Goal: Ask a question

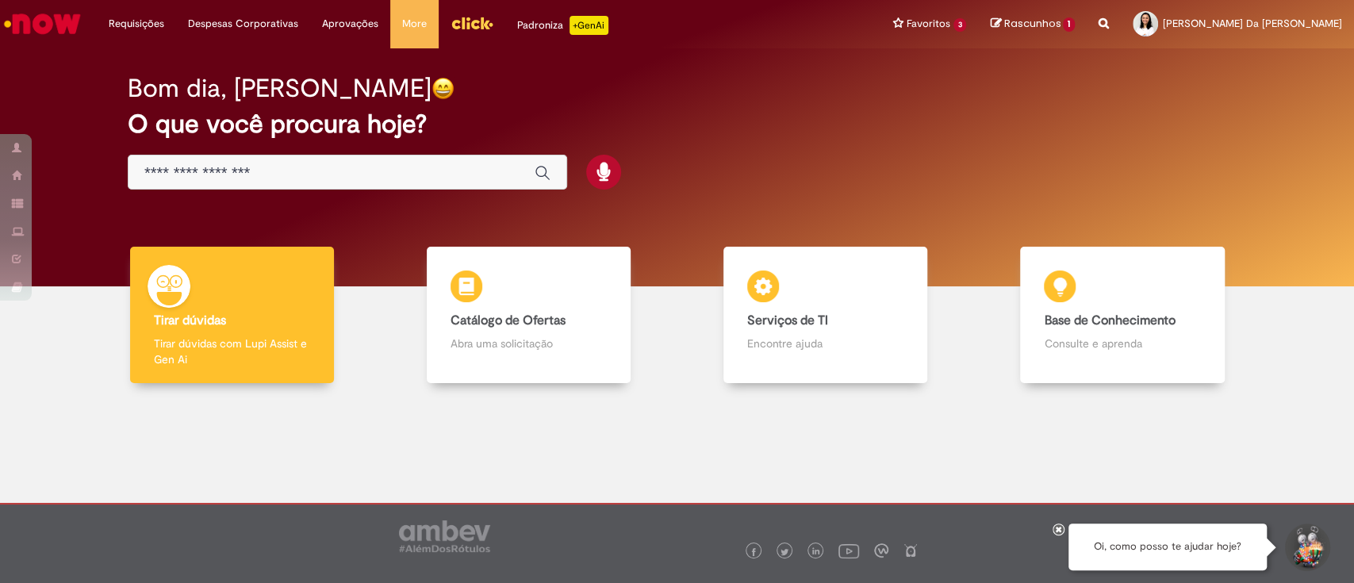
click at [299, 173] on input "Basta digitar aqui" at bounding box center [331, 173] width 374 height 18
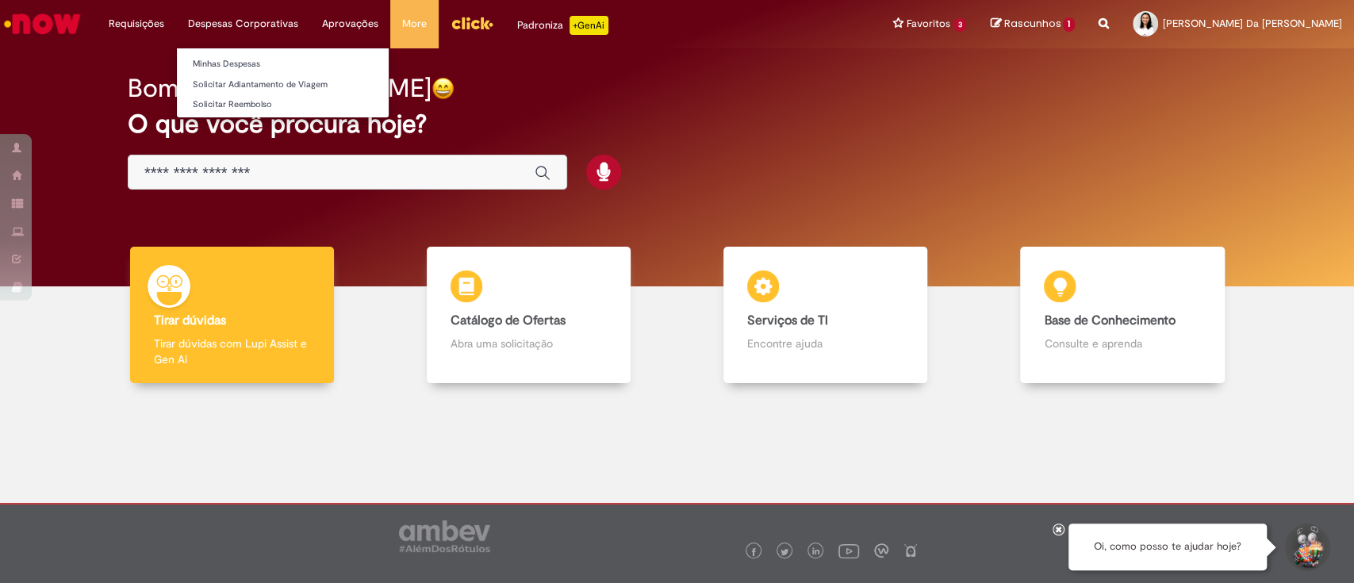
click at [176, 45] on li "Despesas Corporativas Minhas Despesas Solicitar Adiantamento de Viagem Solicita…" at bounding box center [136, 24] width 79 height 48
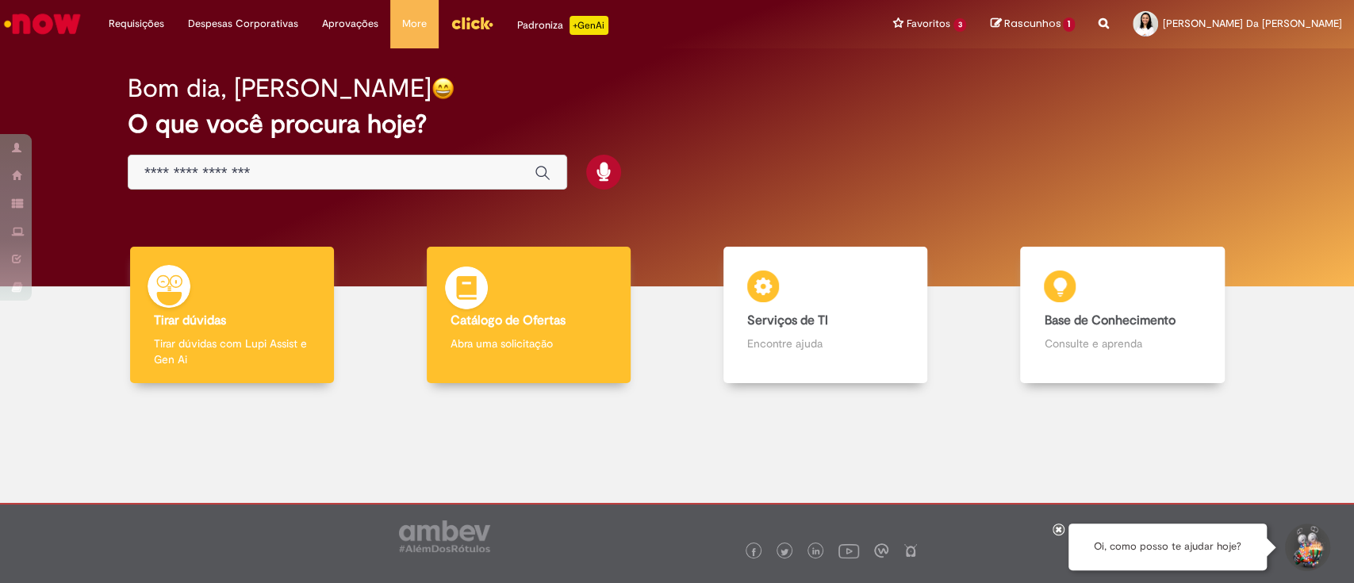
click at [476, 310] on img at bounding box center [467, 291] width 48 height 48
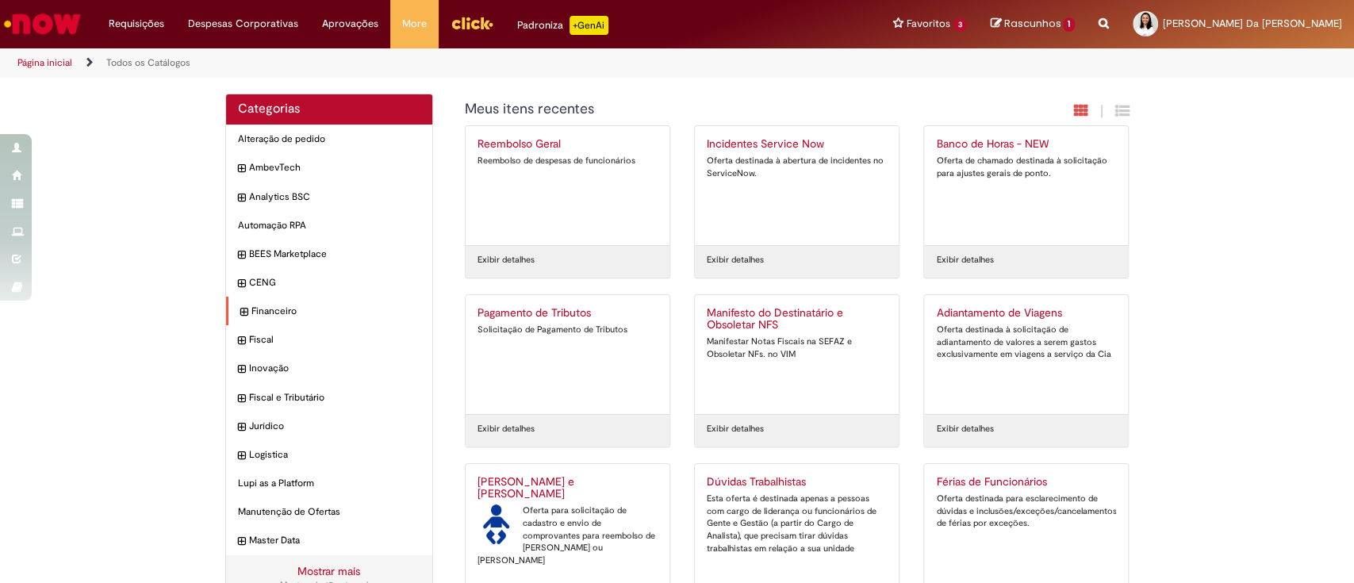
scroll to position [105, 0]
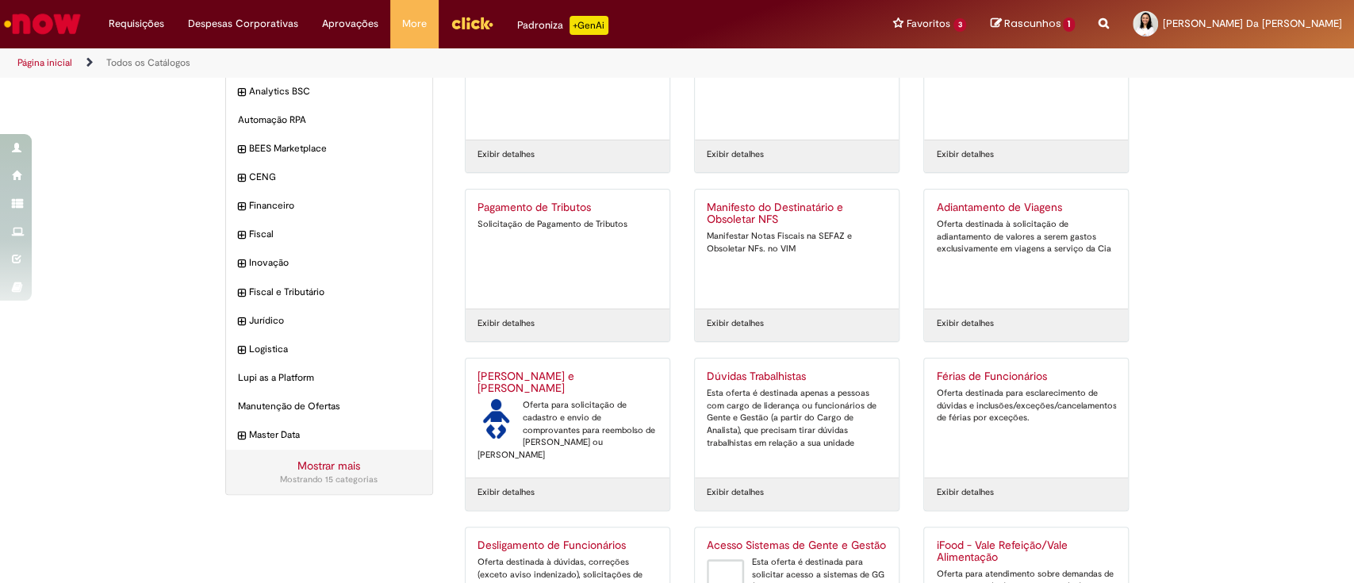
click at [305, 466] on link "Mostrar mais" at bounding box center [328, 465] width 63 height 14
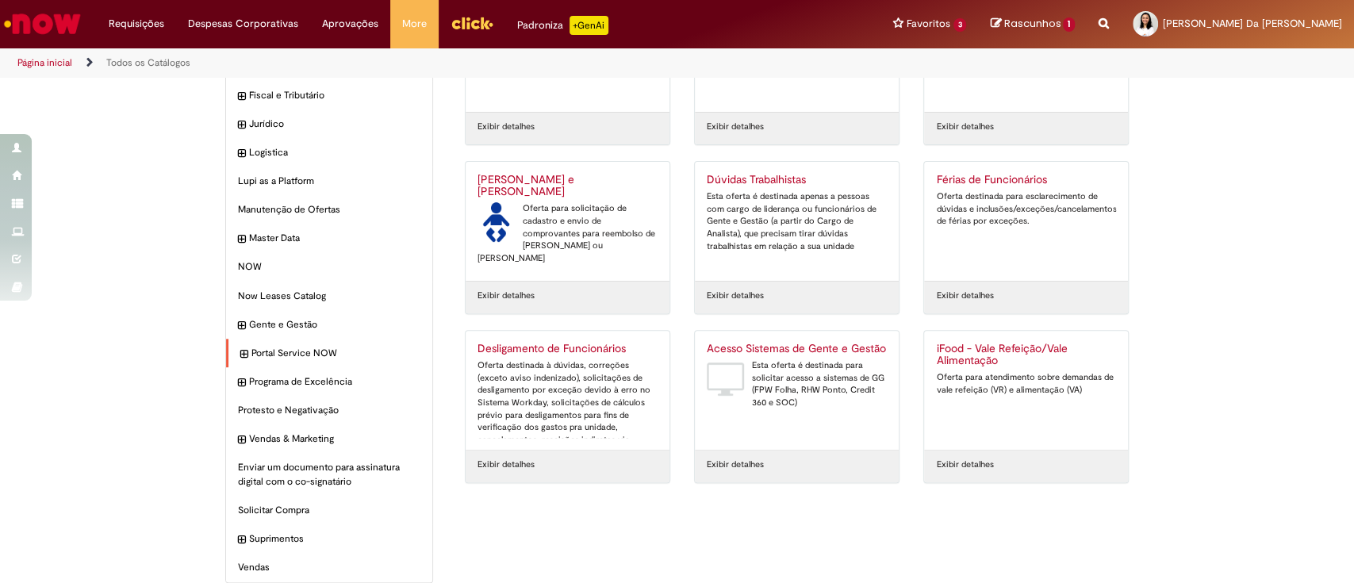
scroll to position [317, 0]
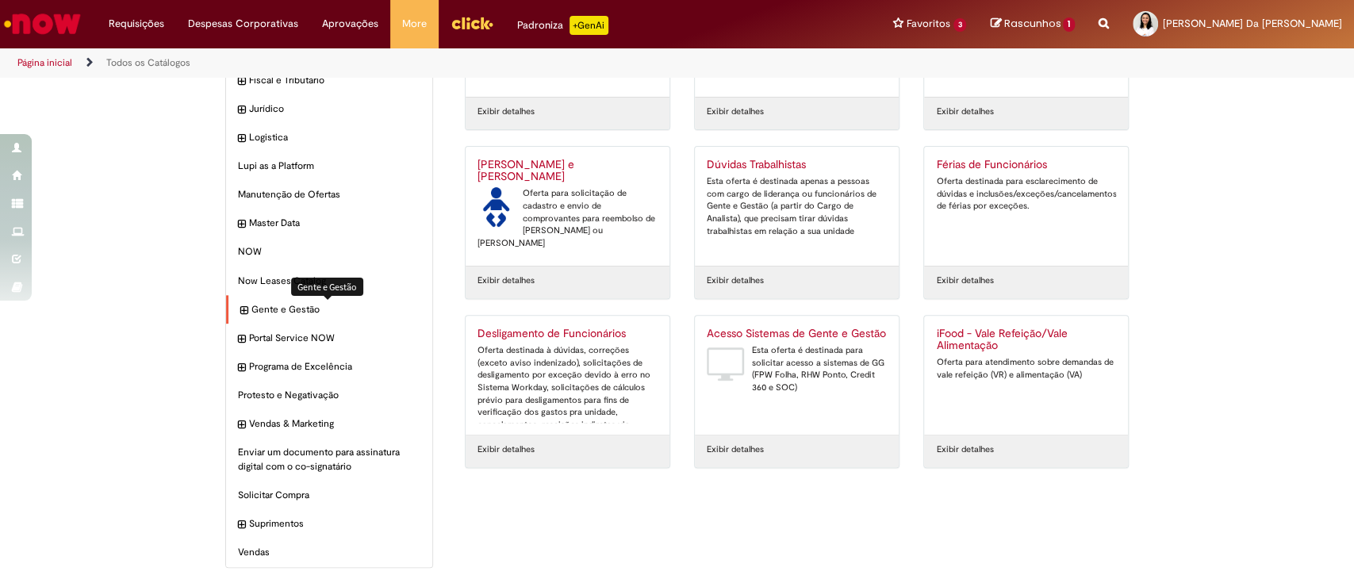
click at [276, 305] on span "Gente e Gestão Itens" at bounding box center [336, 309] width 170 height 13
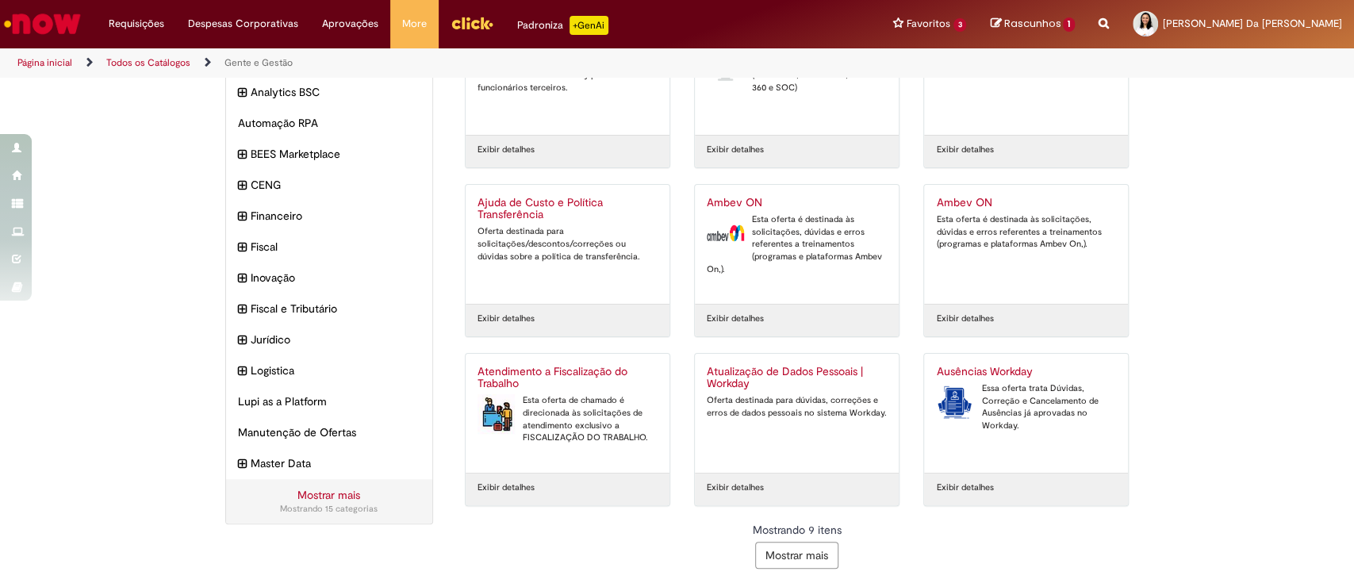
scroll to position [111, 0]
click at [784, 552] on button "Mostrar mais" at bounding box center [796, 554] width 83 height 27
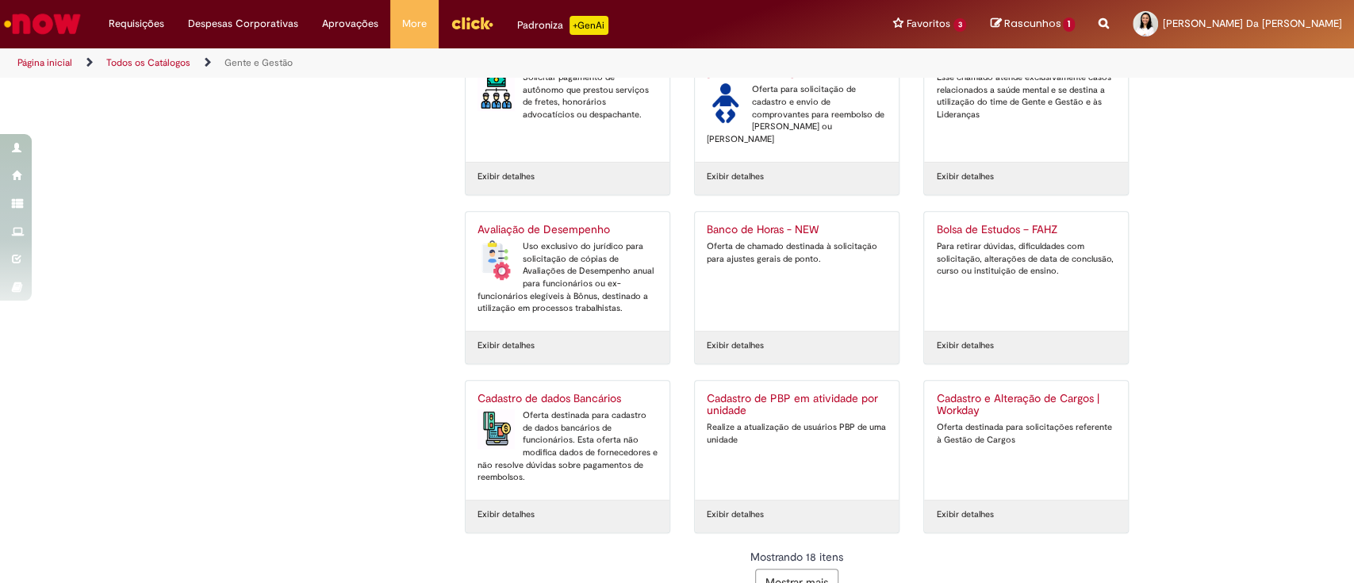
scroll to position [616, 0]
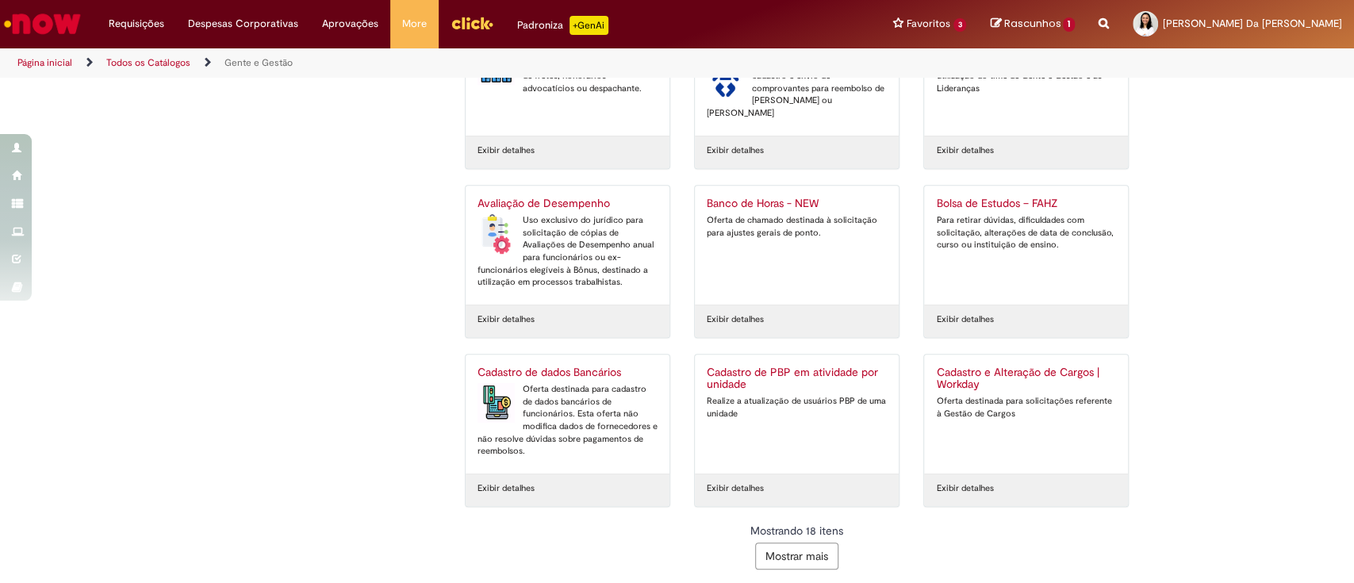
click at [793, 548] on button "Mostrar mais" at bounding box center [796, 556] width 83 height 27
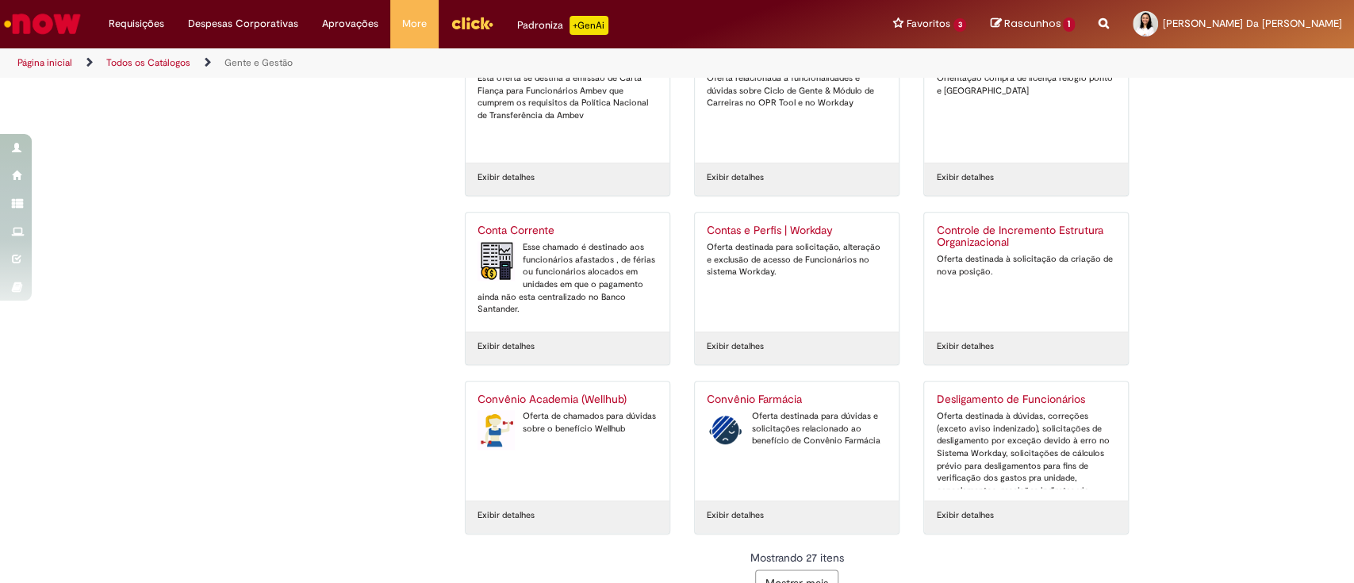
scroll to position [1123, 0]
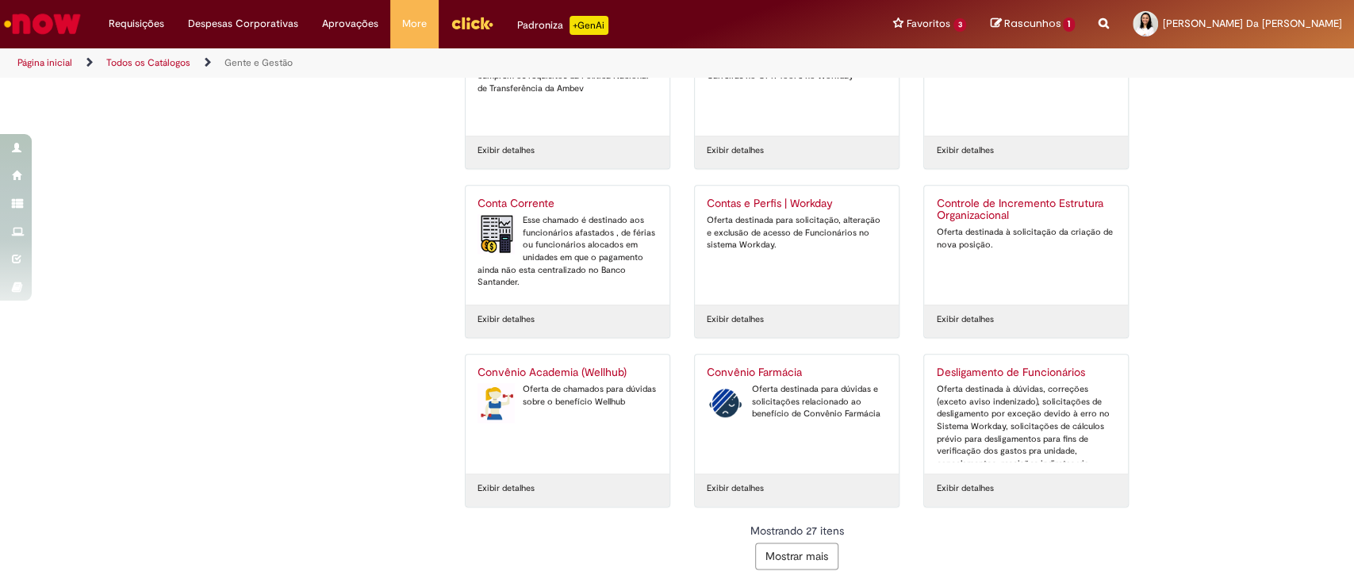
click at [800, 543] on button "Mostrar mais" at bounding box center [796, 556] width 83 height 27
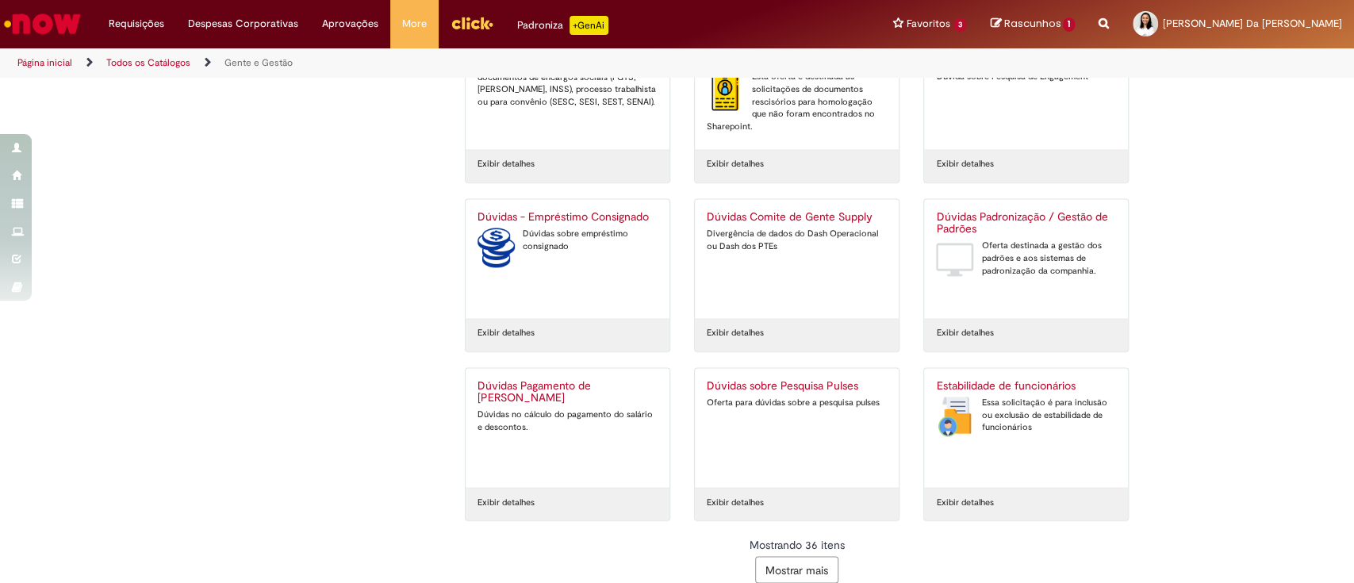
scroll to position [1629, 0]
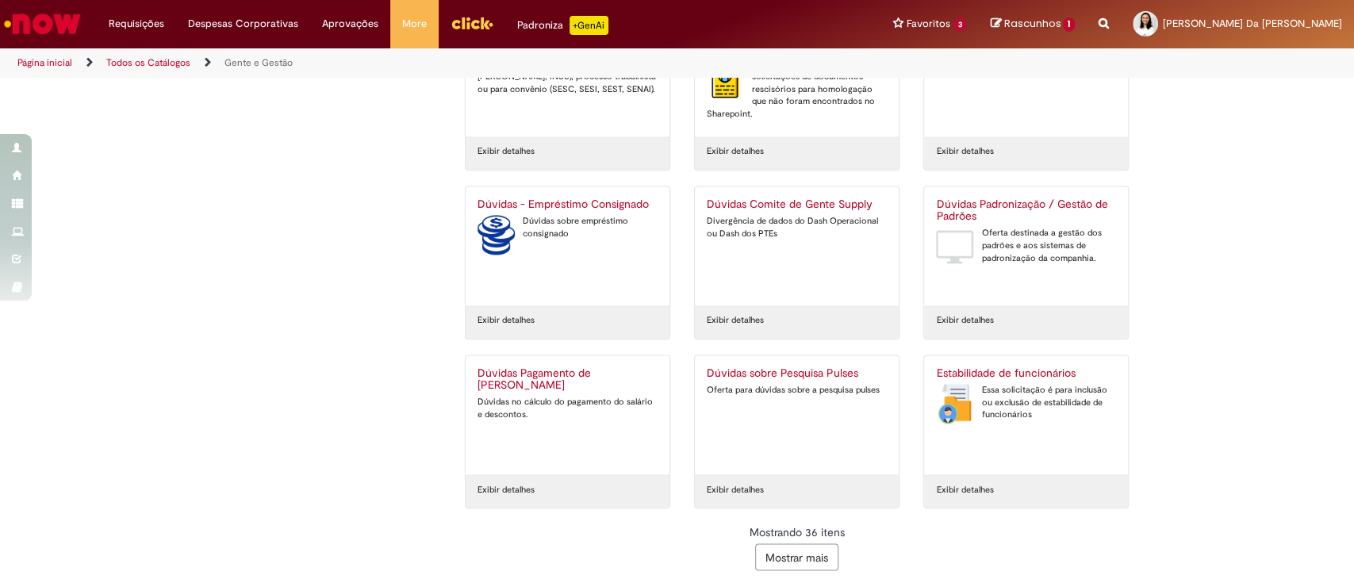
click at [793, 551] on button "Mostrar mais" at bounding box center [796, 556] width 83 height 27
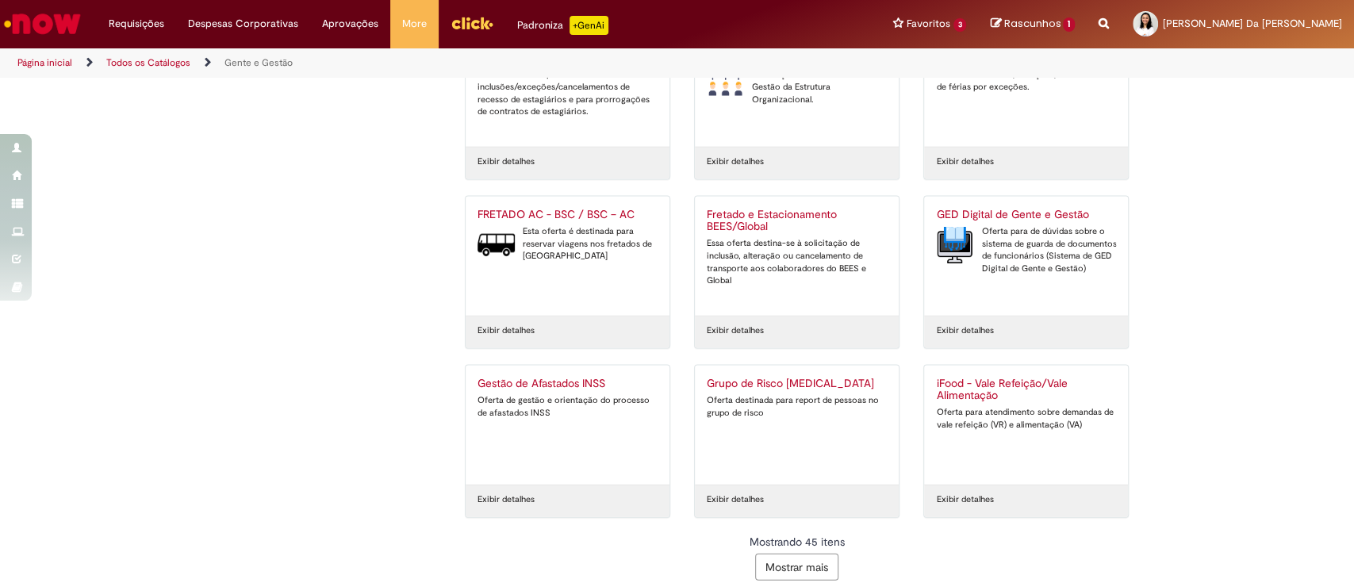
scroll to position [2135, 0]
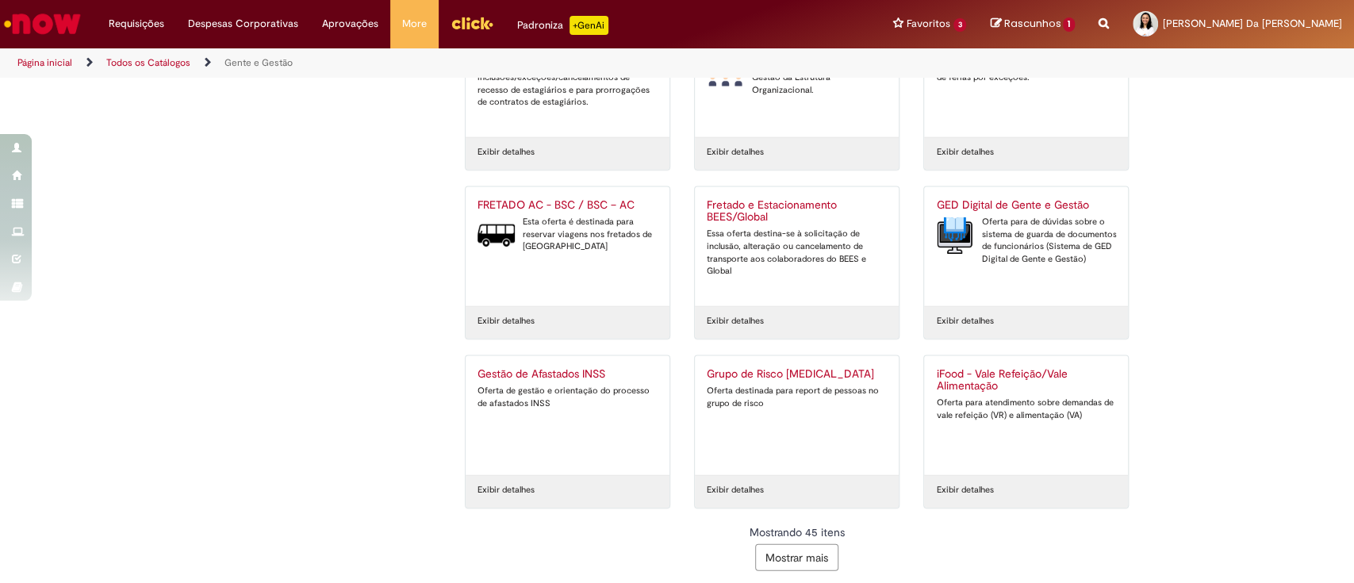
click at [797, 552] on button "Mostrar mais" at bounding box center [796, 557] width 83 height 27
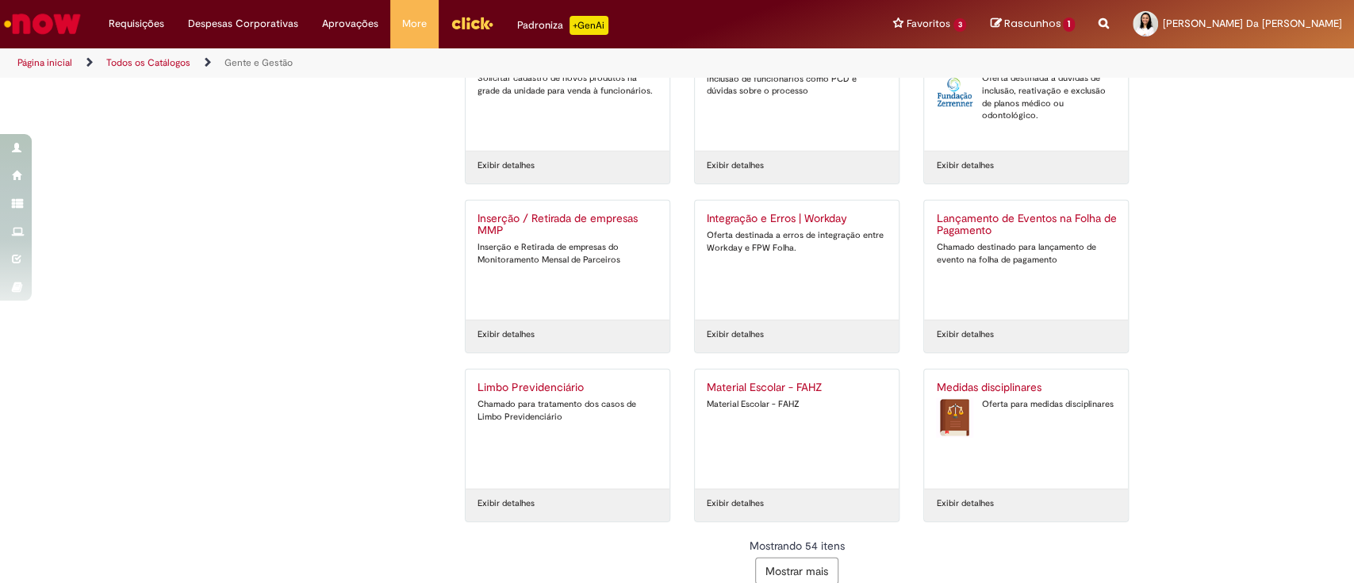
scroll to position [2641, 0]
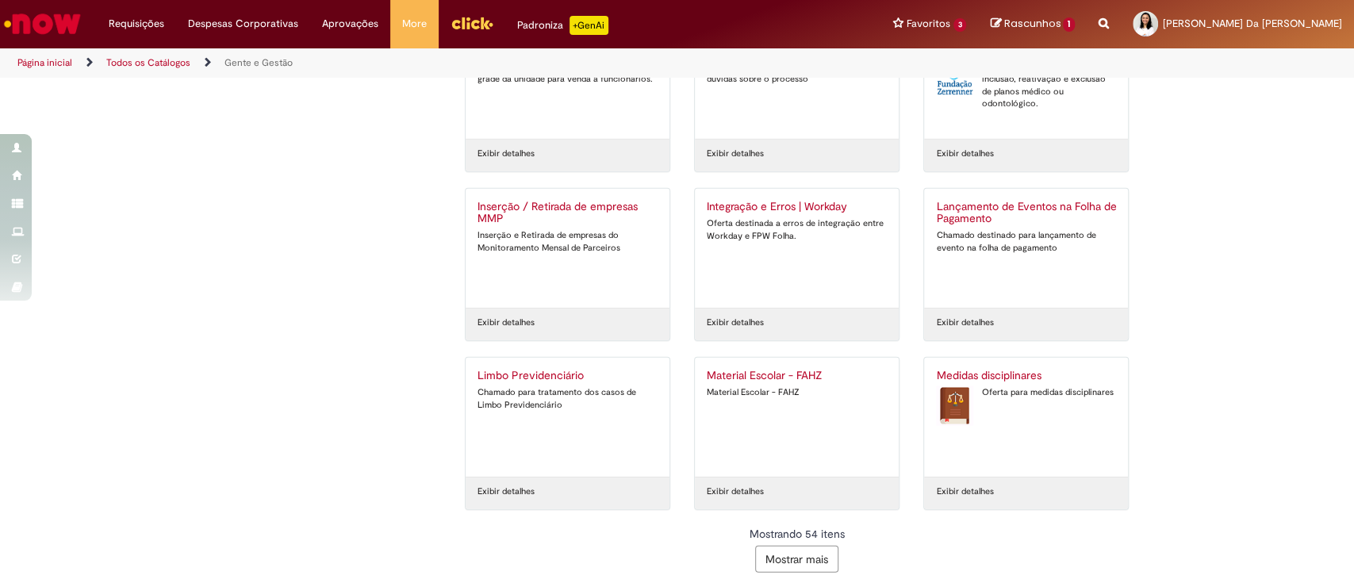
click at [793, 549] on button "Mostrar mais" at bounding box center [796, 559] width 83 height 27
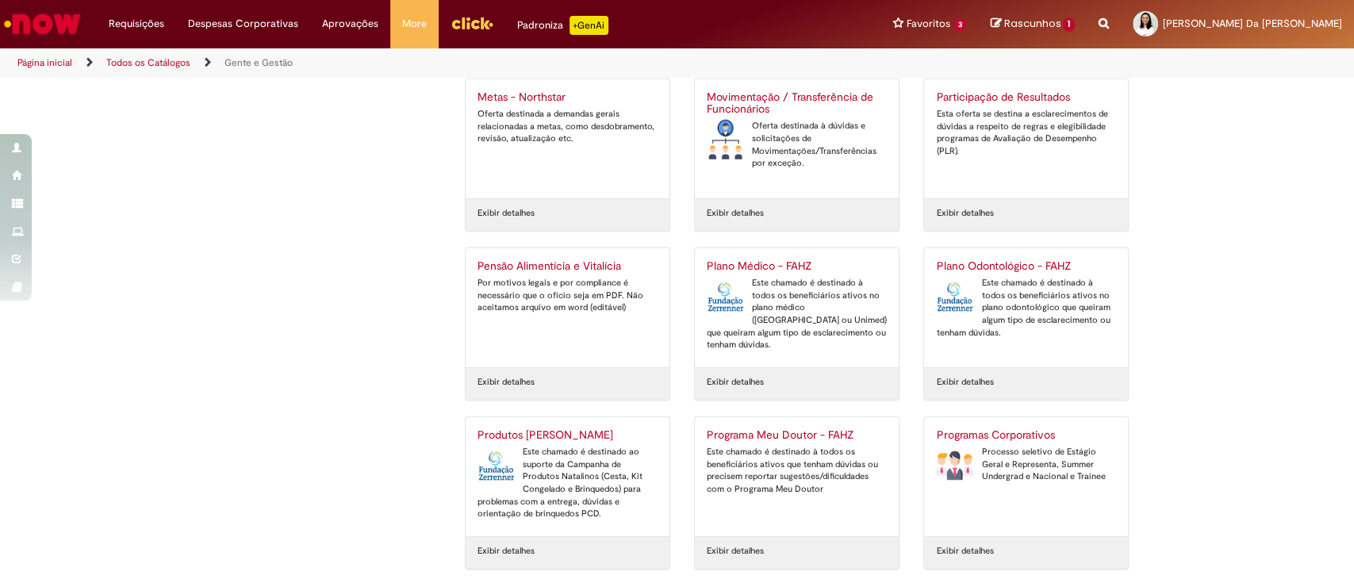
scroll to position [3147, 0]
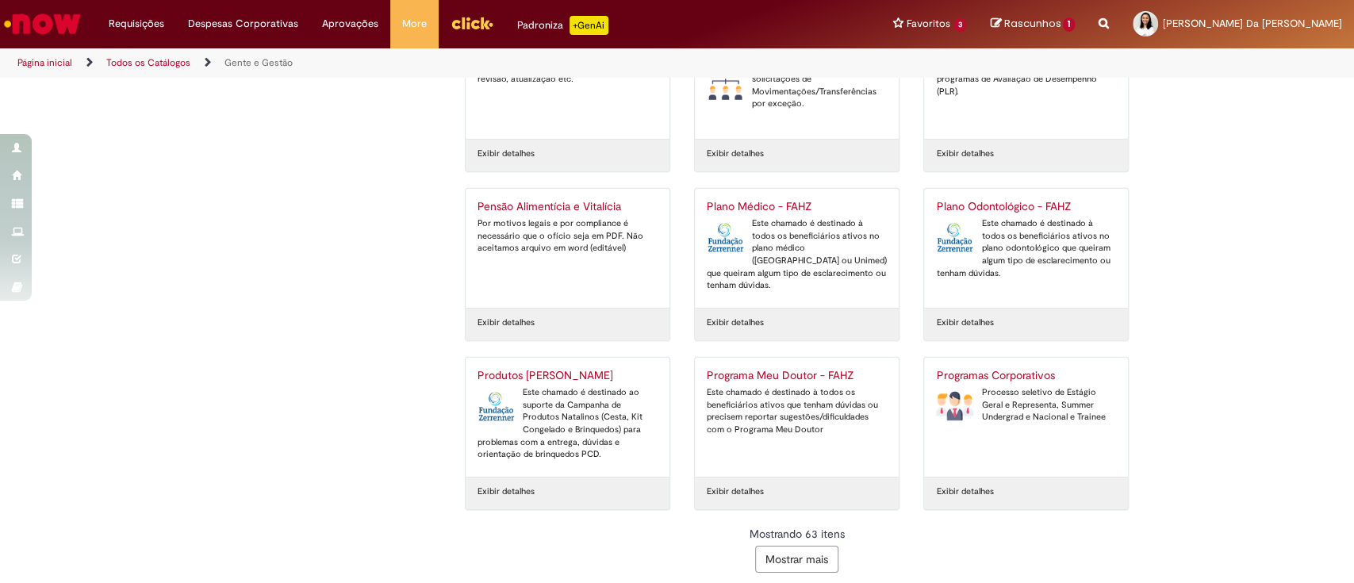
click at [793, 547] on button "Mostrar mais" at bounding box center [796, 559] width 83 height 27
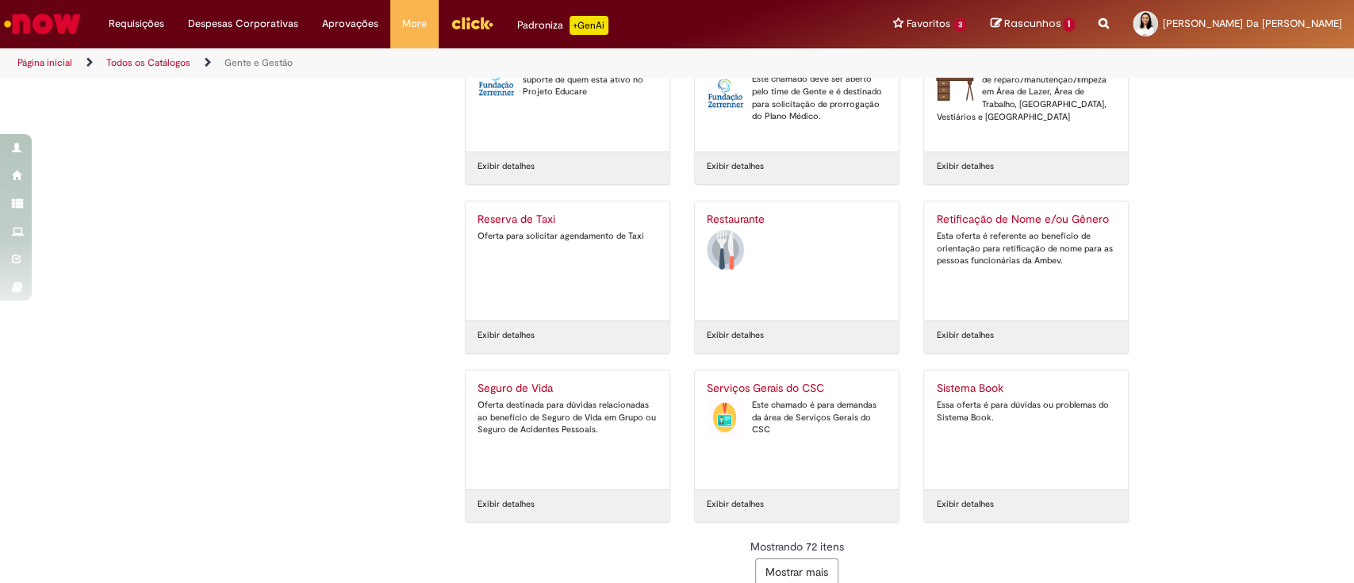
scroll to position [3653, 0]
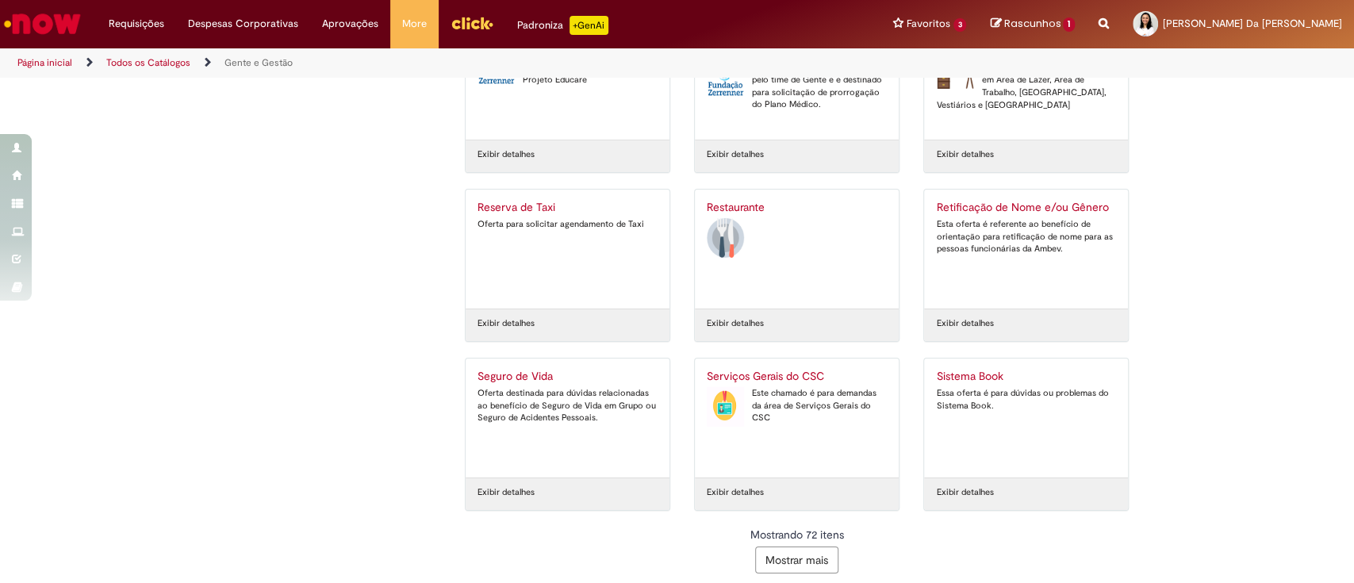
click at [805, 551] on button "Mostrar mais" at bounding box center [796, 560] width 83 height 27
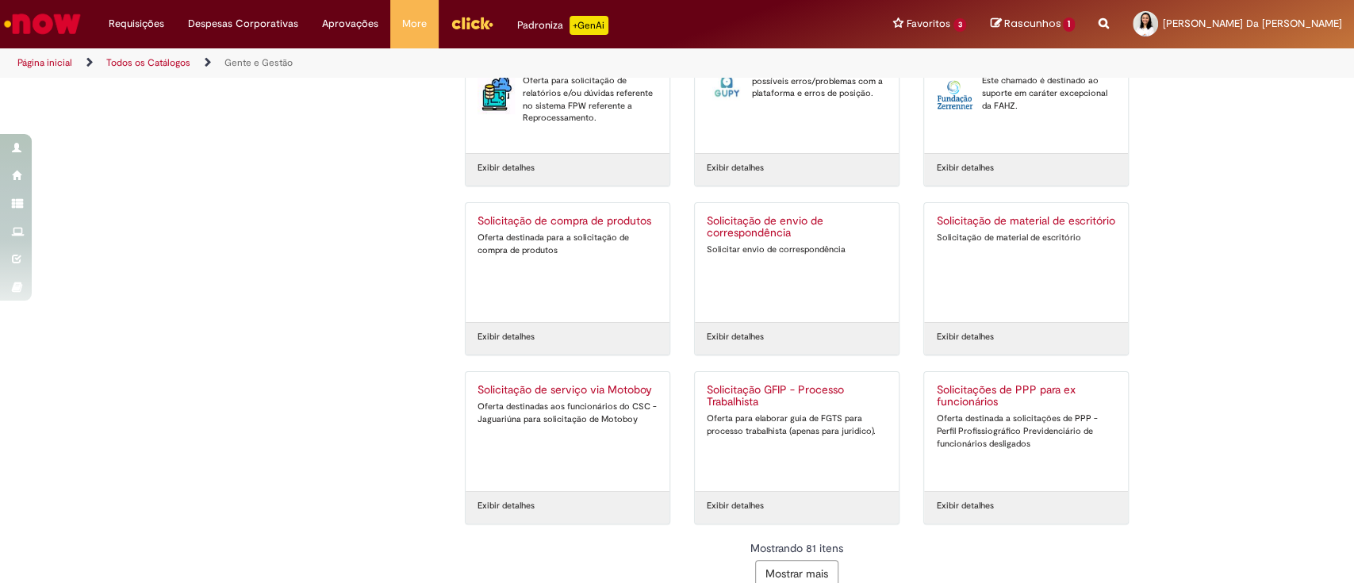
scroll to position [4160, 0]
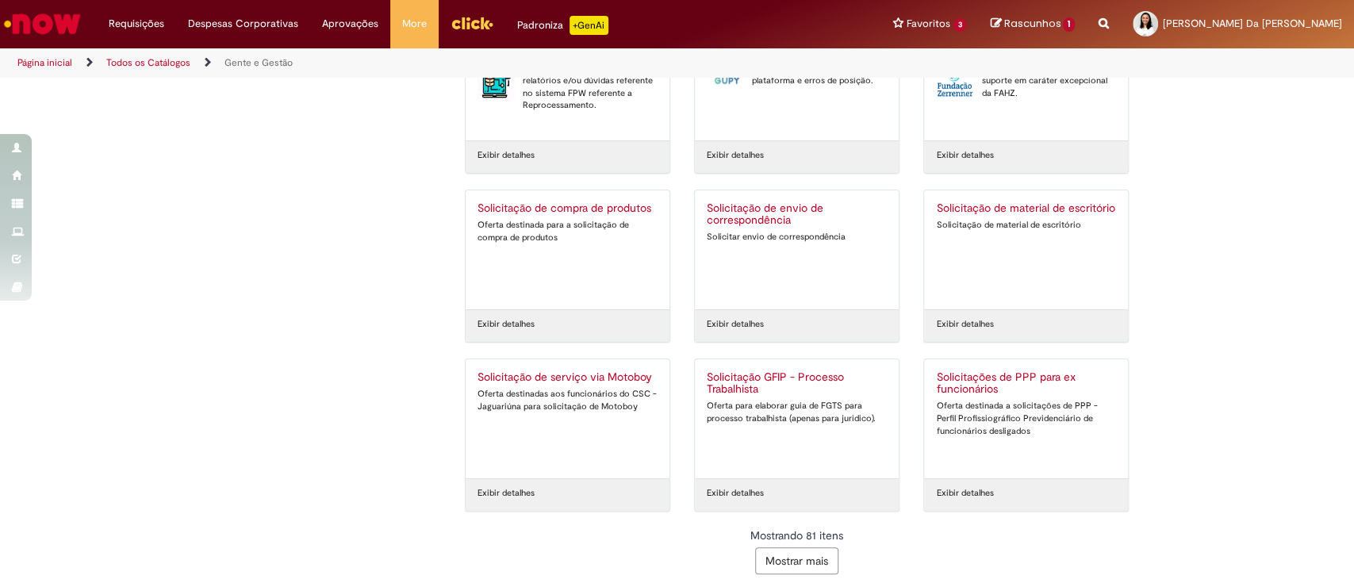
click at [805, 556] on button "Mostrar mais" at bounding box center [796, 560] width 83 height 27
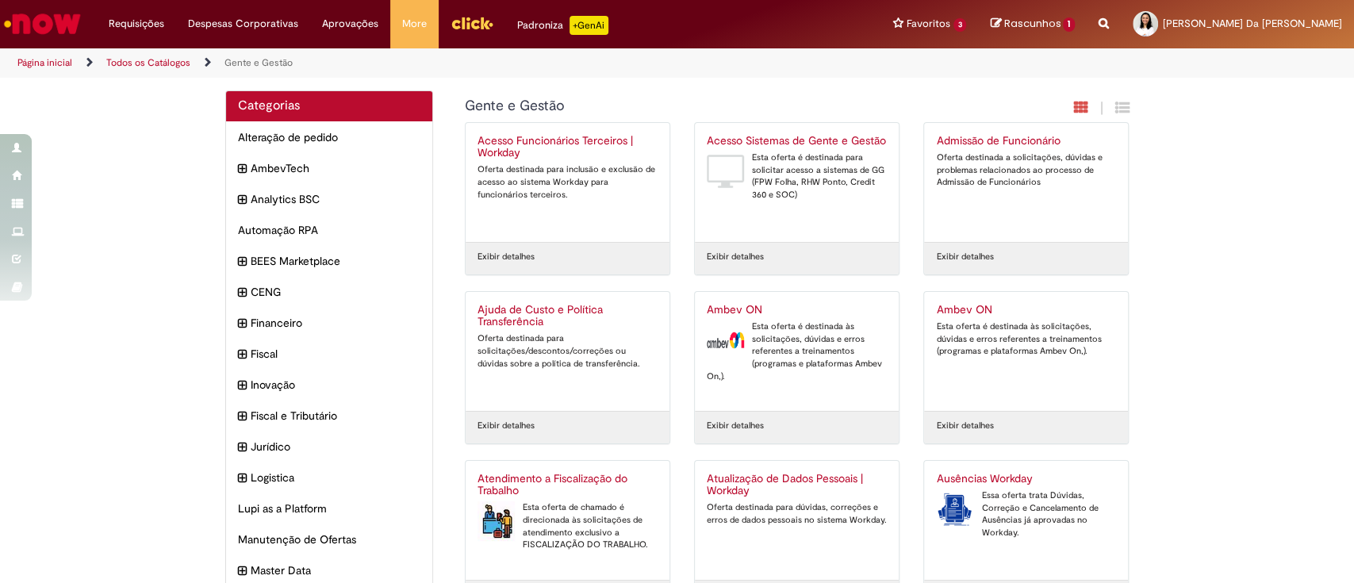
scroll to position [0, 0]
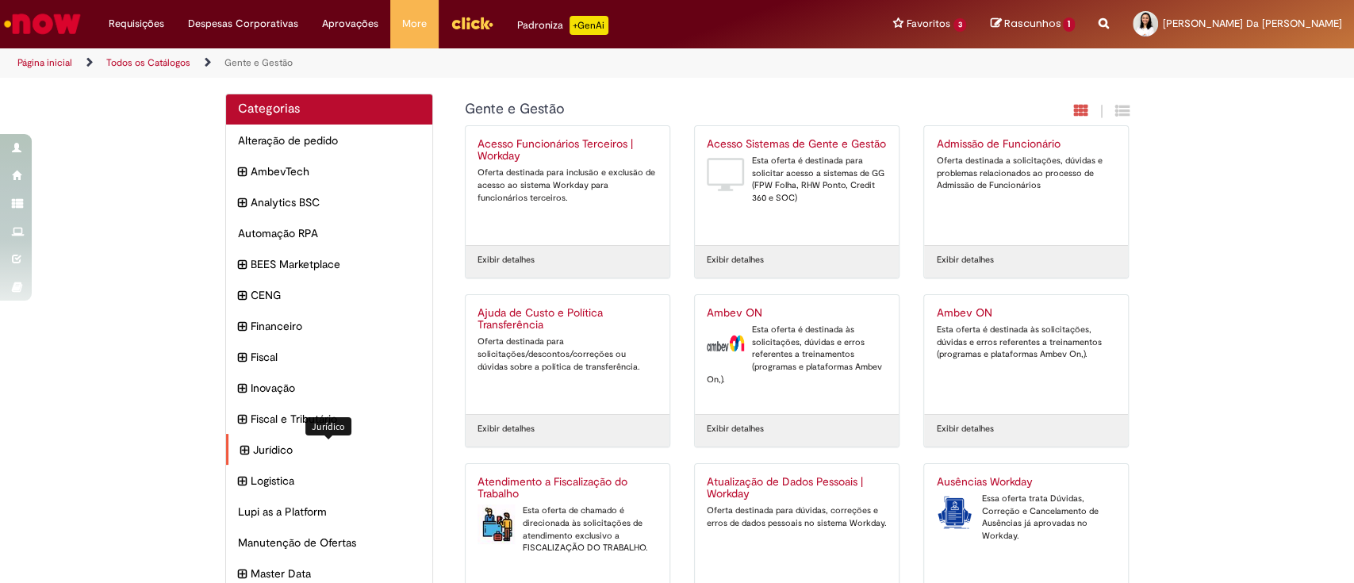
click at [274, 453] on span "Jurídico Itens" at bounding box center [337, 450] width 168 height 16
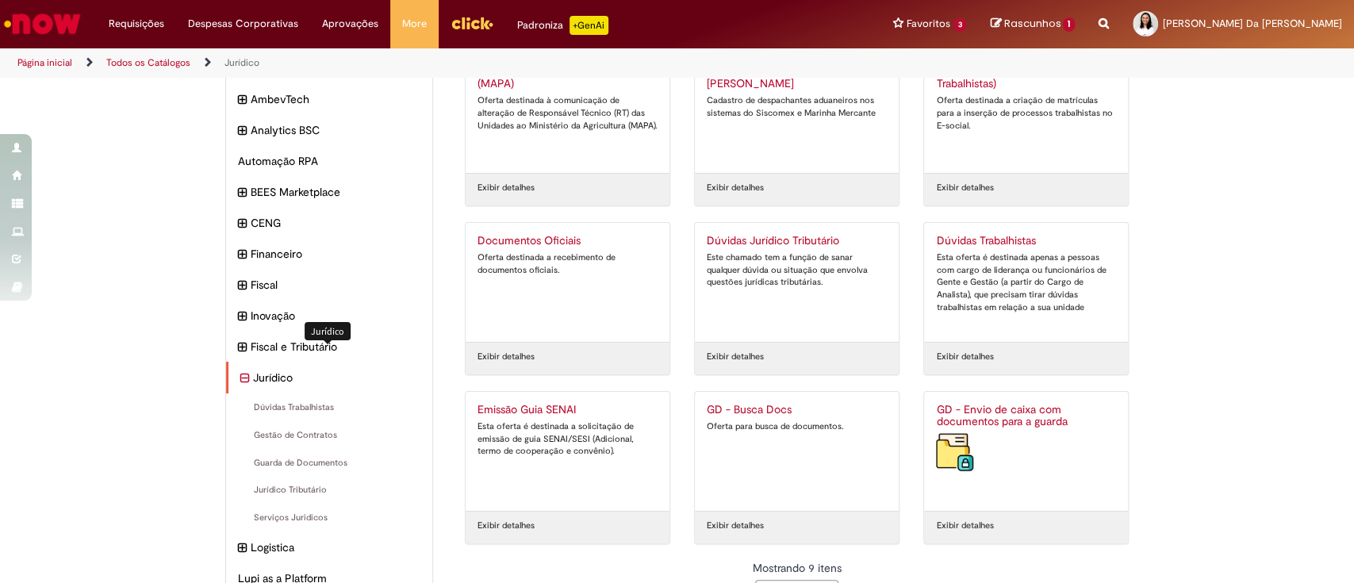
scroll to position [105, 0]
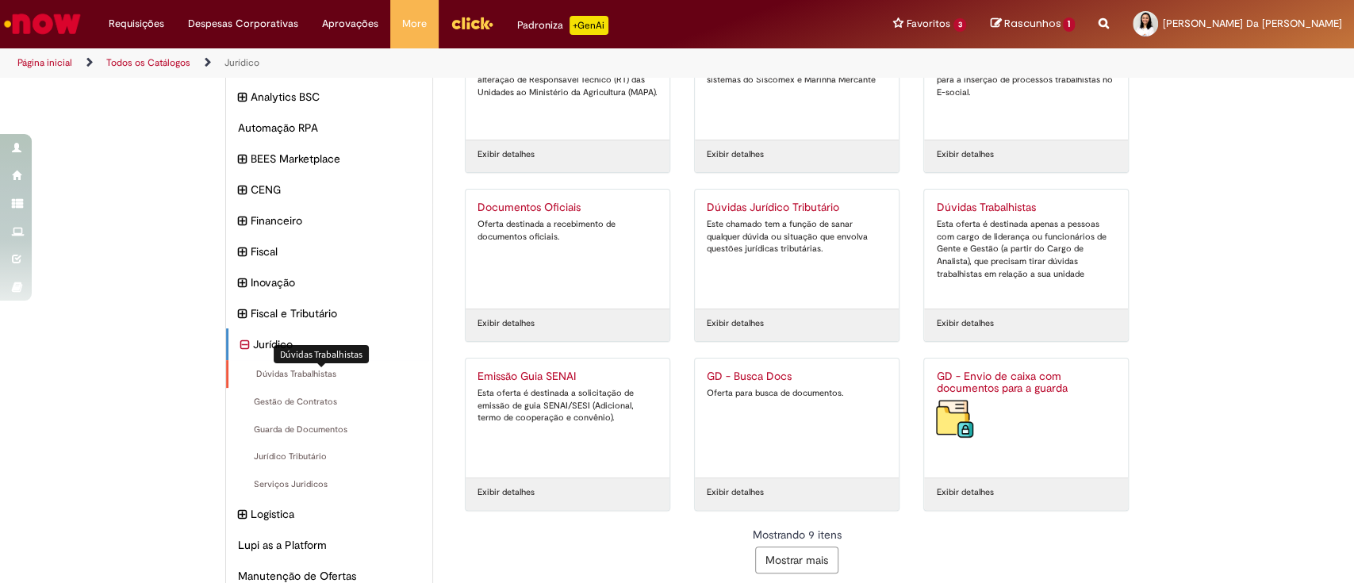
click at [303, 369] on span "Dúvidas Trabalhistas Itens" at bounding box center [330, 374] width 181 height 13
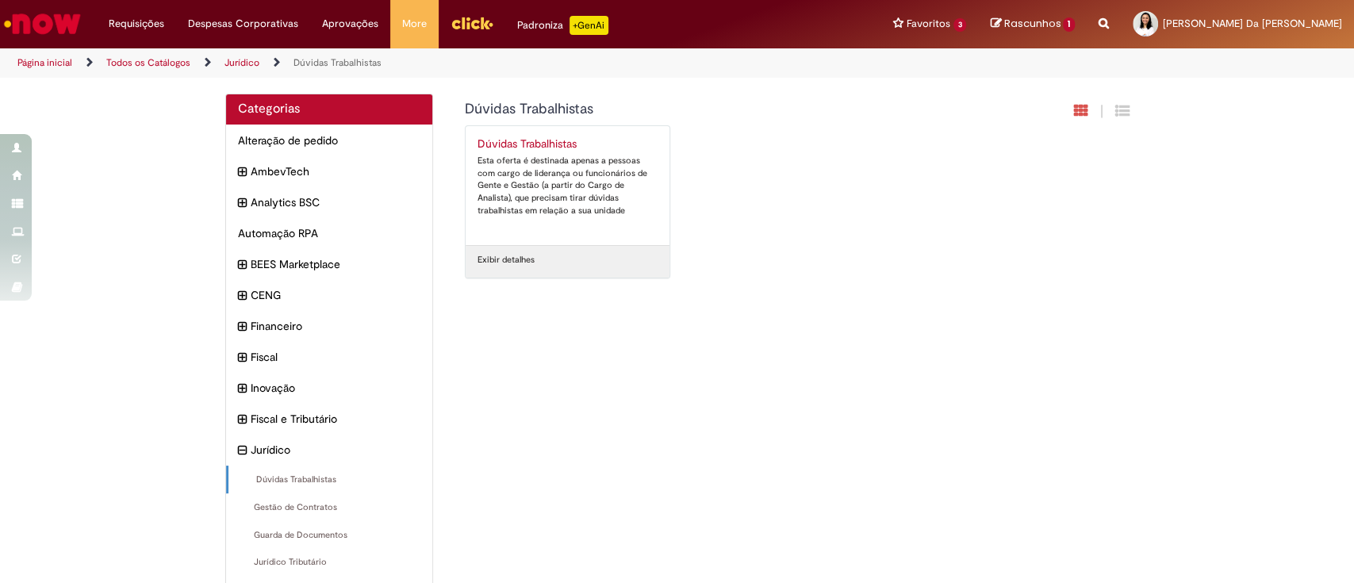
click at [555, 135] on link "Dúvidas Trabalhistas Esta oferta é destinada apenas a pessoas com cargo de lide…" at bounding box center [568, 185] width 204 height 119
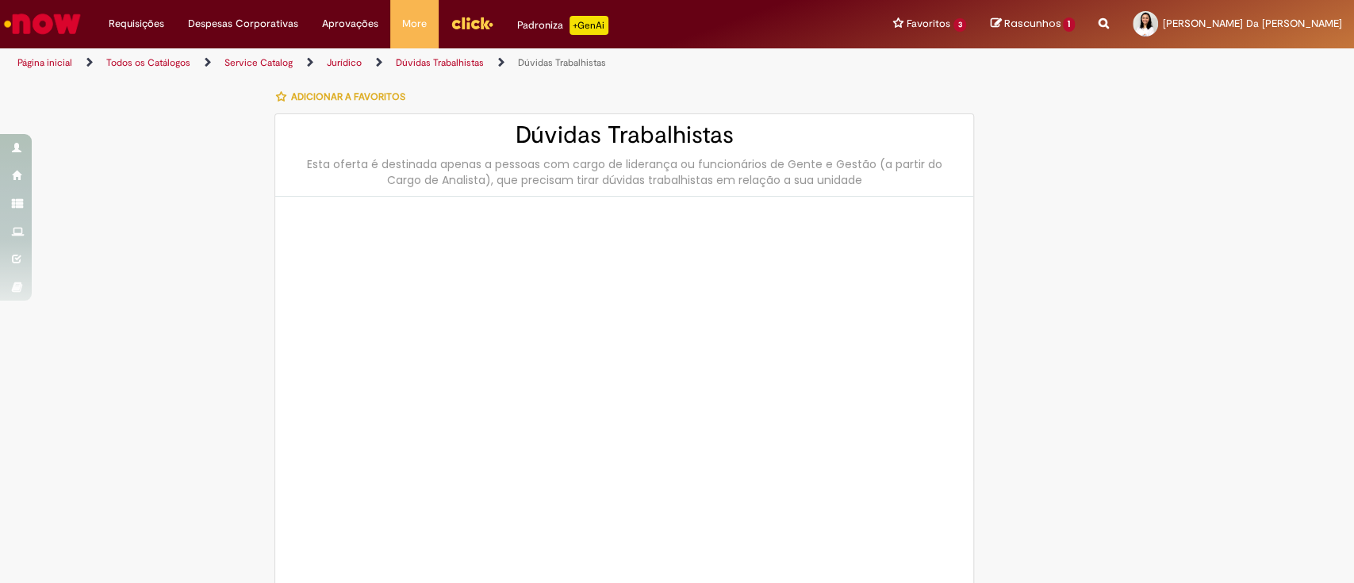
type input "********"
type input "**********"
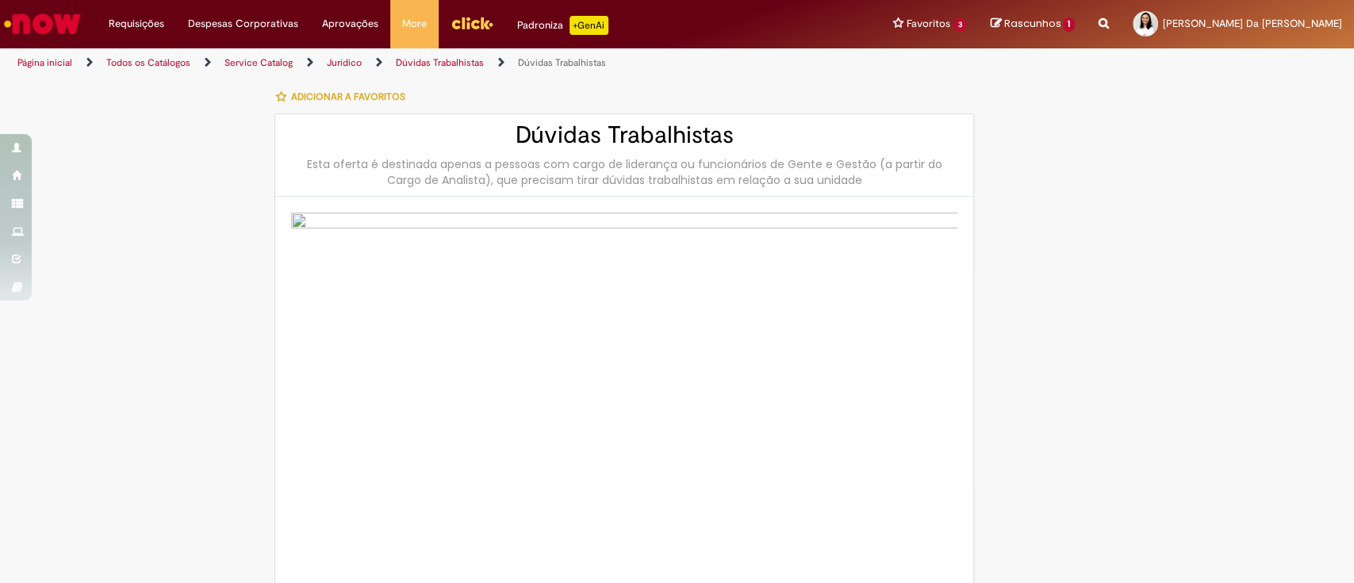
type input "****"
type input "**********"
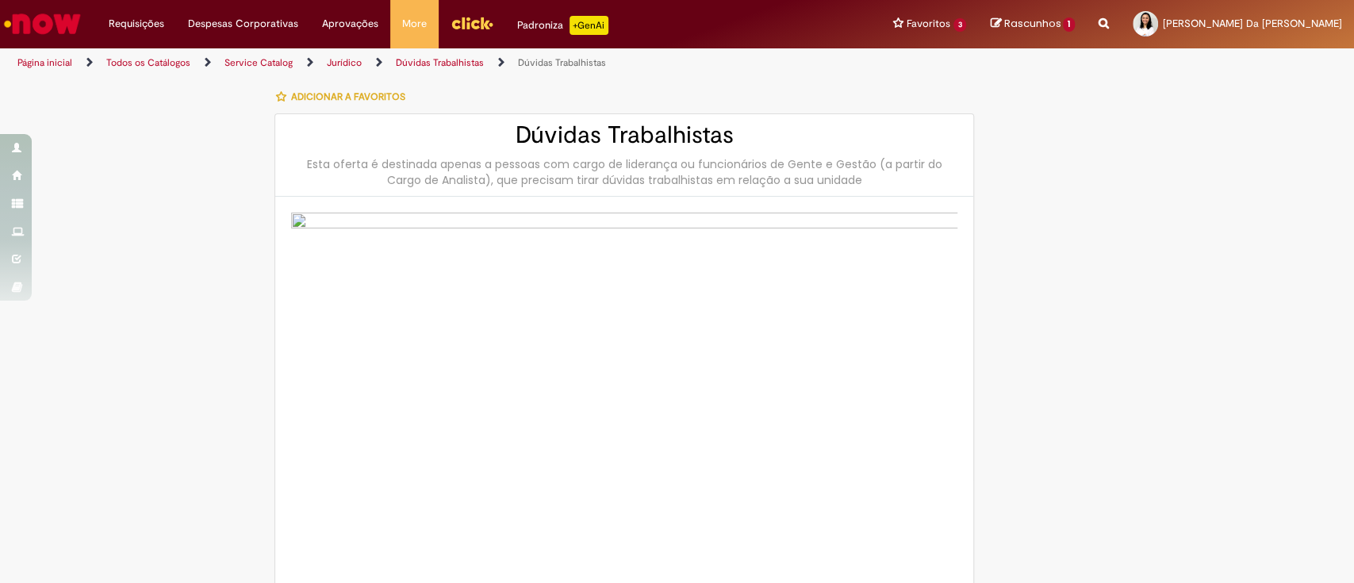
type input "**********"
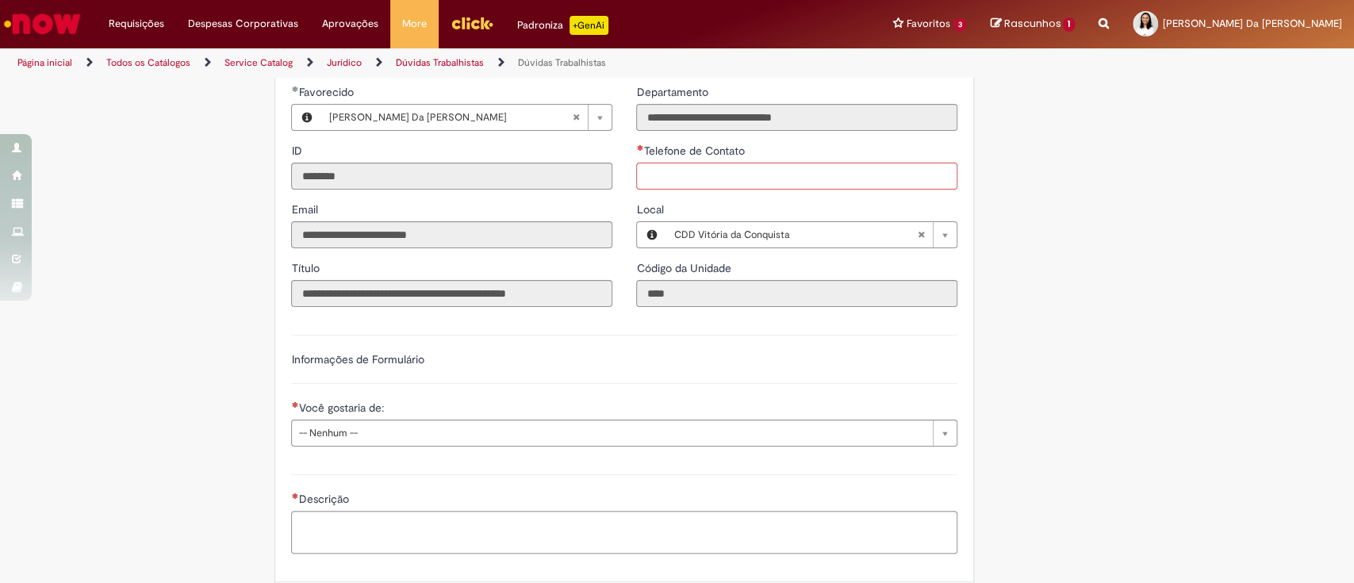
scroll to position [824, 0]
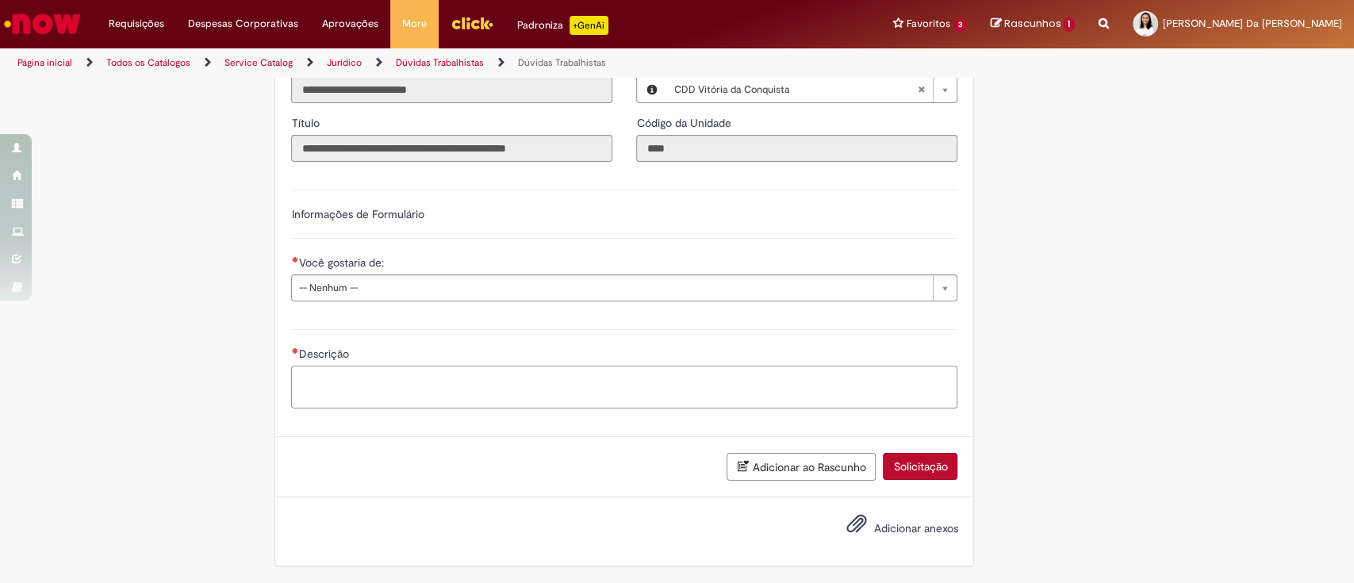
click at [442, 384] on textarea "Descrição" at bounding box center [624, 387] width 666 height 43
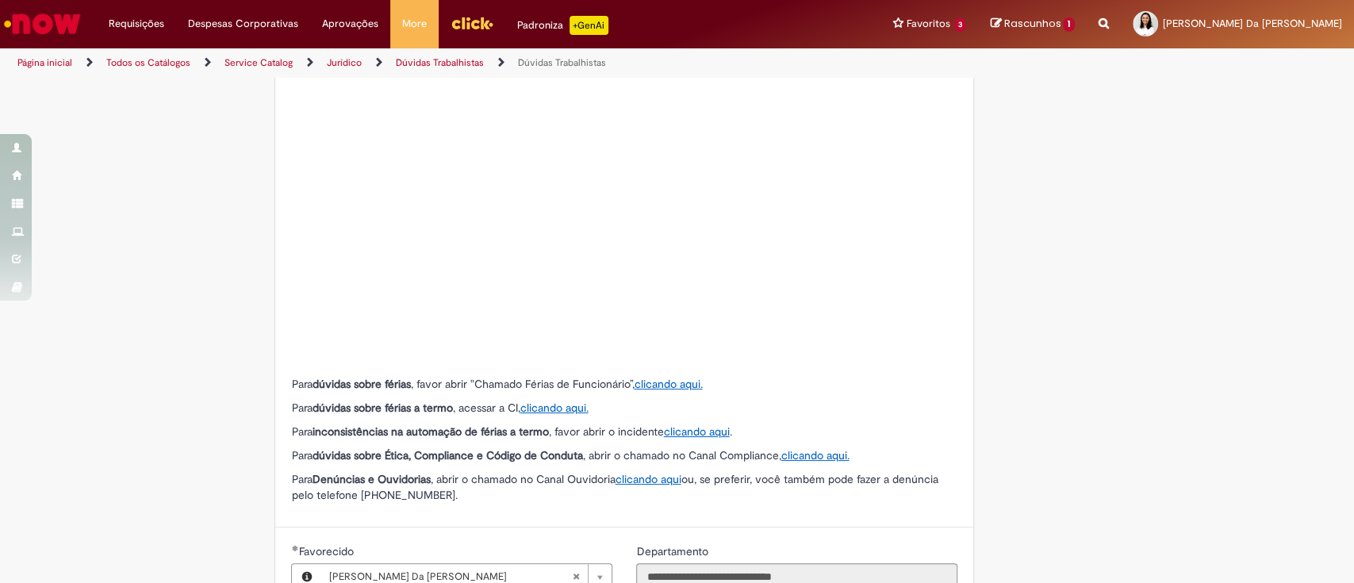
scroll to position [0, 0]
